Goal: Information Seeking & Learning: Learn about a topic

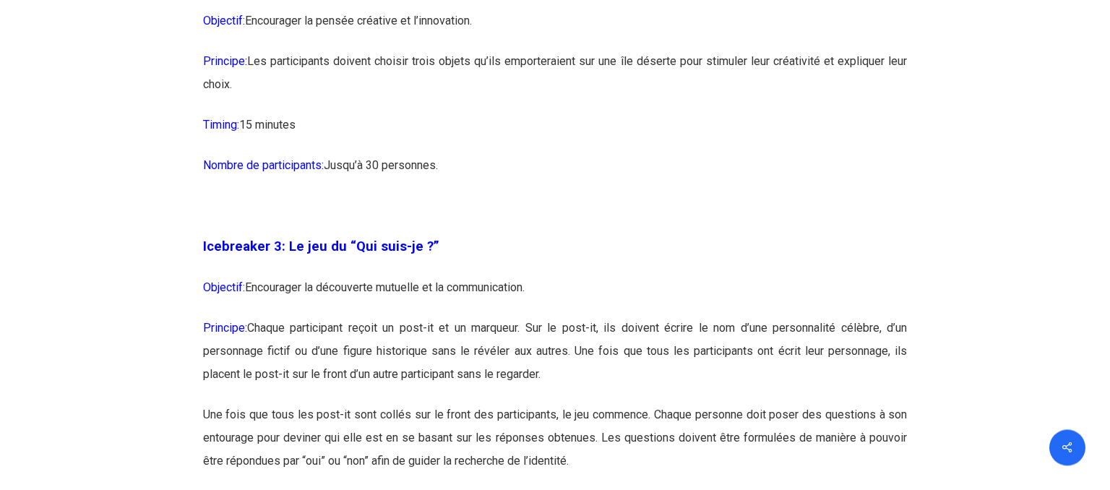
scroll to position [1643, 0]
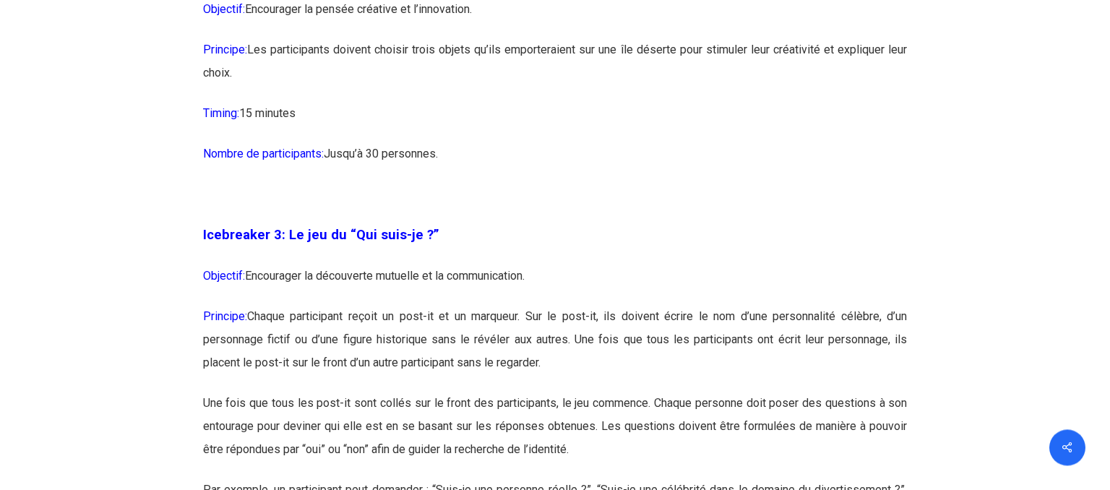
drag, startPoint x: 201, startPoint y: 103, endPoint x: 781, endPoint y: 171, distance: 584.5
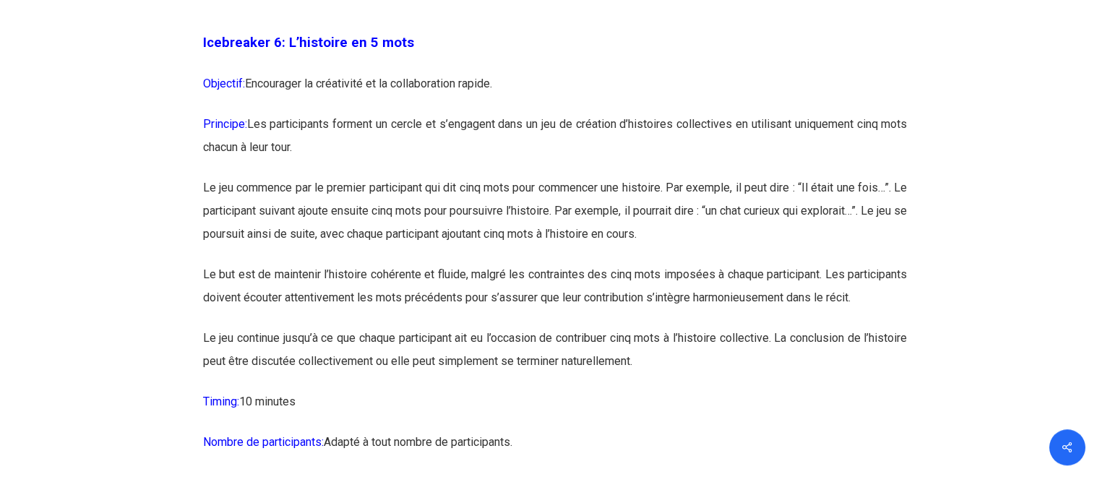
scroll to position [3260, 0]
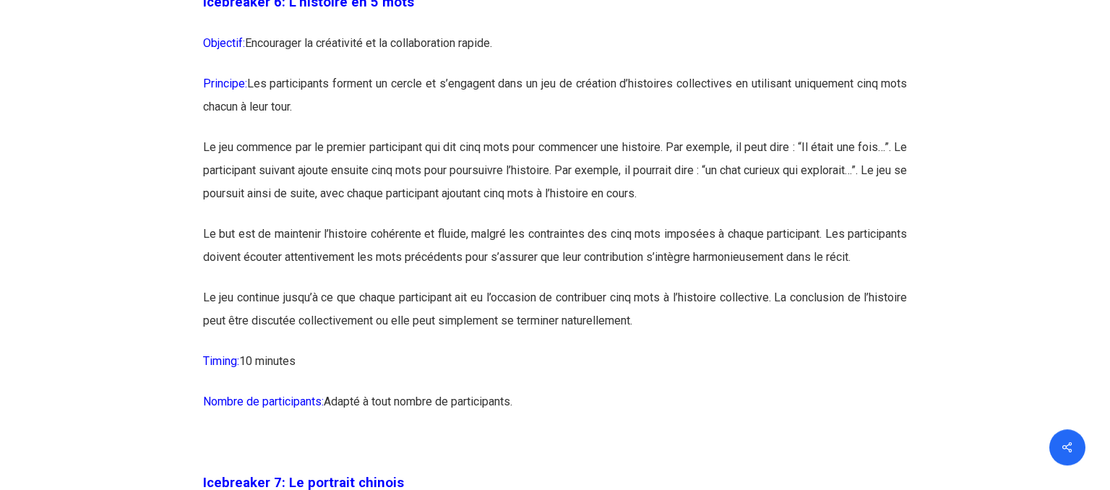
drag, startPoint x: 200, startPoint y: 22, endPoint x: 623, endPoint y: 457, distance: 606.3
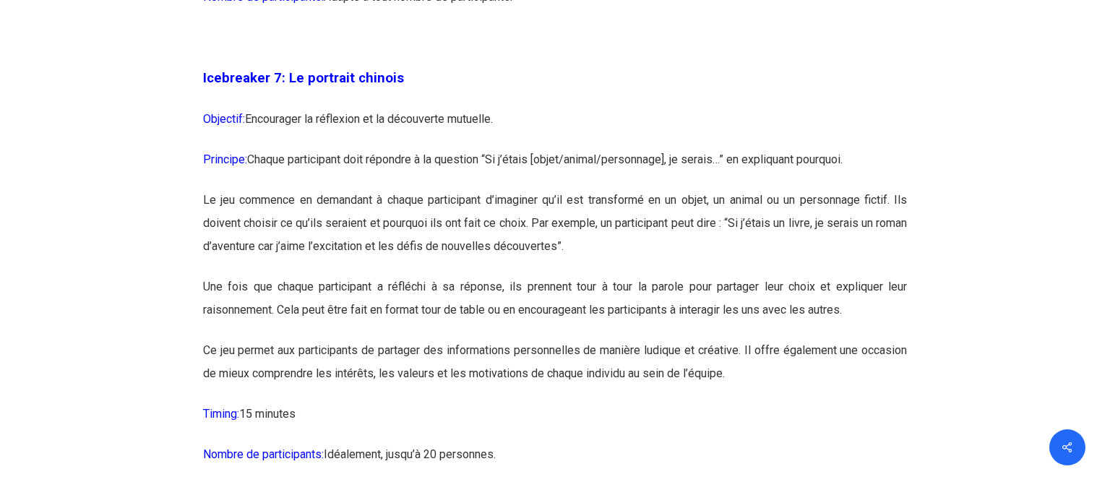
scroll to position [3705, 0]
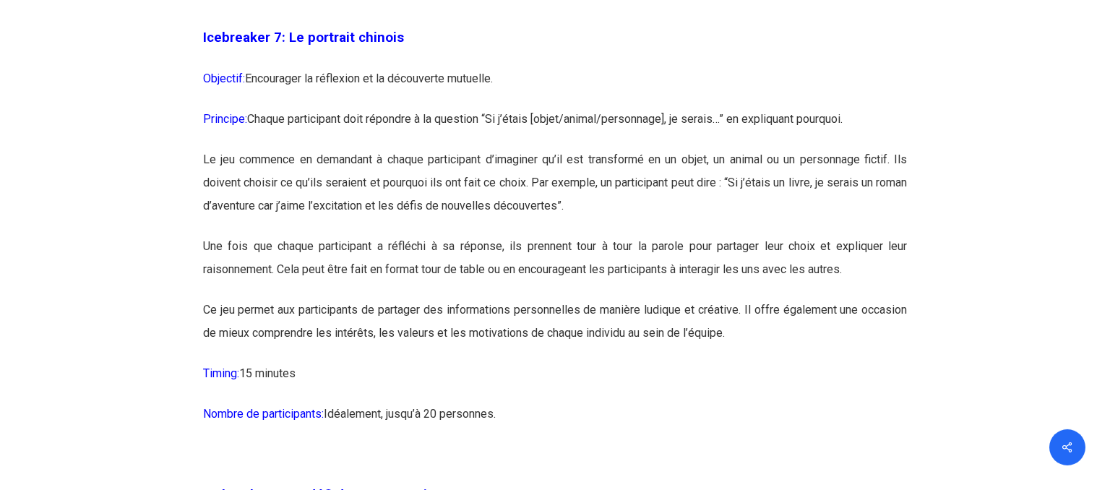
click at [206, 46] on span "Icebreaker 7: Le portrait chinois" at bounding box center [303, 38] width 201 height 16
drag, startPoint x: 201, startPoint y: 80, endPoint x: 578, endPoint y: 471, distance: 543.0
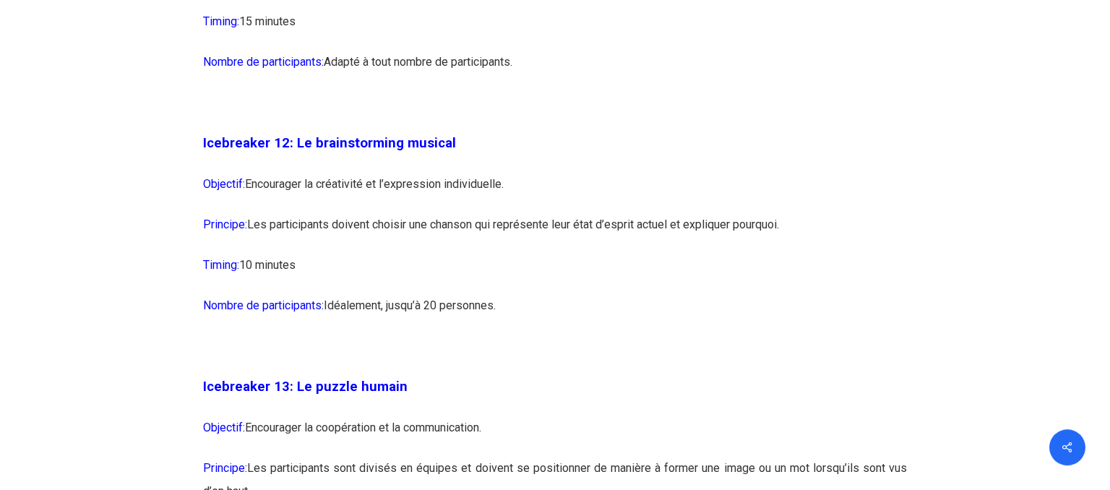
scroll to position [6324, 0]
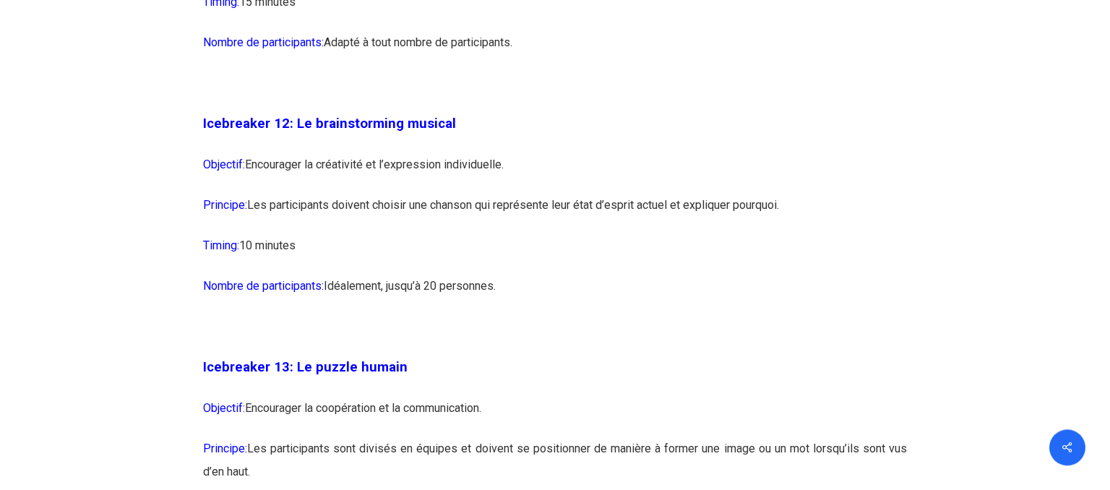
drag, startPoint x: 199, startPoint y: 163, endPoint x: 557, endPoint y: 354, distance: 406.2
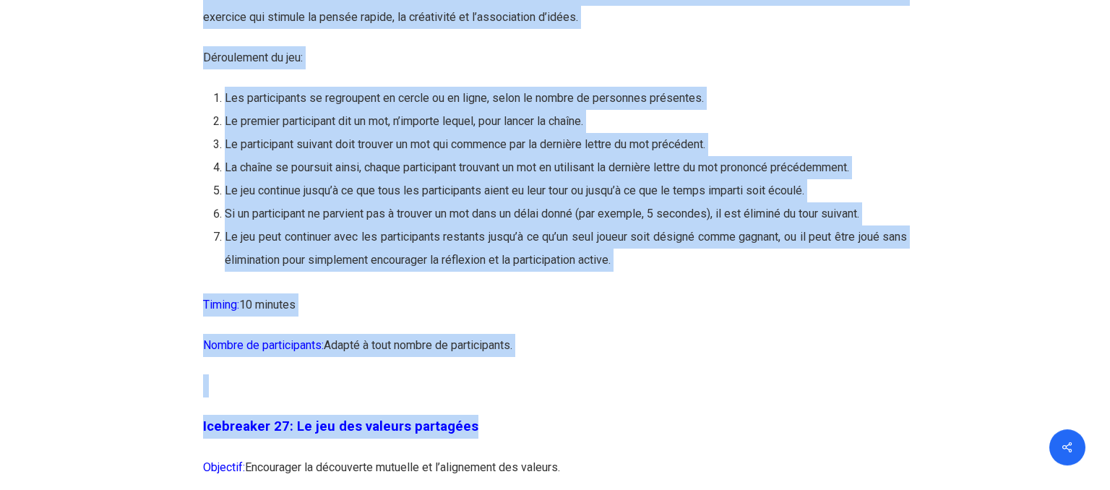
scroll to position [12993, 0]
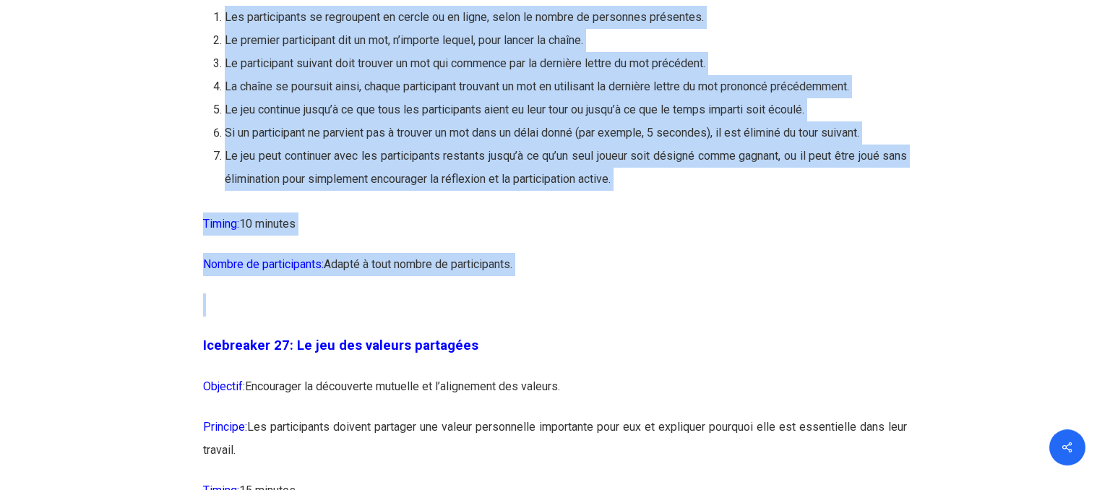
drag, startPoint x: 201, startPoint y: 96, endPoint x: 620, endPoint y: 386, distance: 509.8
copy div "Loremipsum 36: Do sit ame cons ad elitsed Doeiusmo: Temporinci ut laboreetd mag…"
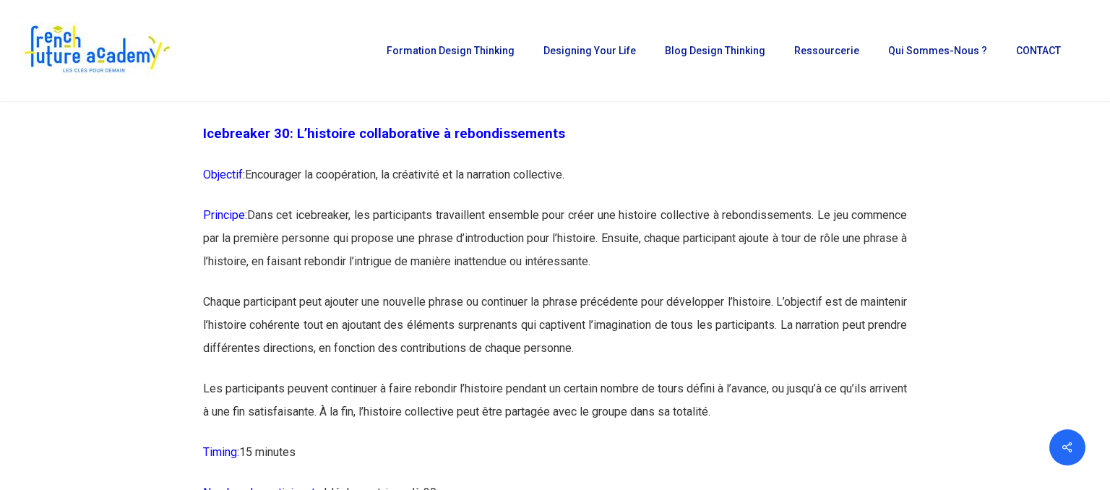
scroll to position [14406, 0]
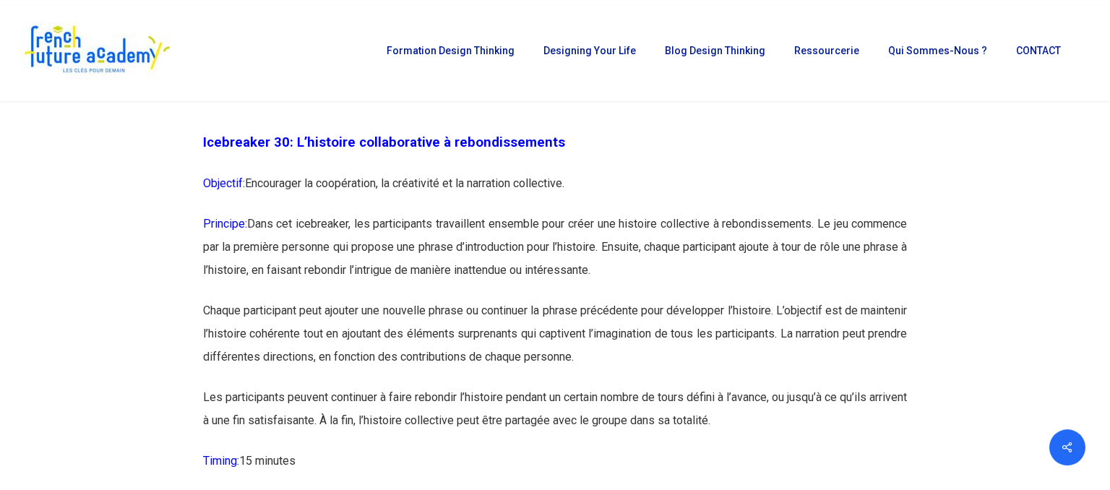
drag, startPoint x: 202, startPoint y: 202, endPoint x: 217, endPoint y: 202, distance: 15.2
click at [204, 150] on span "Icebreaker 30: L’histoire collaborative à rebondissements" at bounding box center [384, 142] width 362 height 16
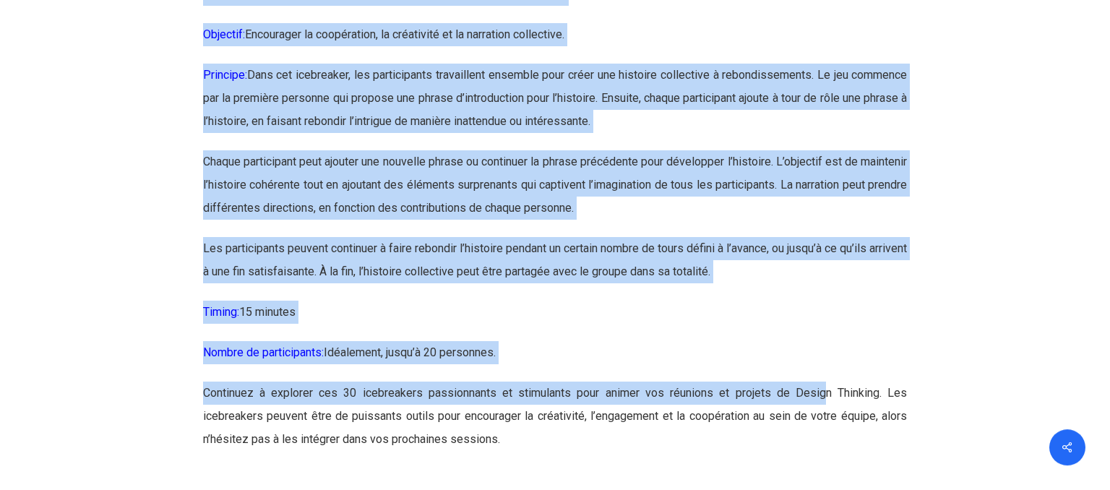
scroll to position [14554, 0]
drag, startPoint x: 204, startPoint y: 203, endPoint x: 818, endPoint y: 427, distance: 653.2
